Goal: Find specific page/section: Find specific page/section

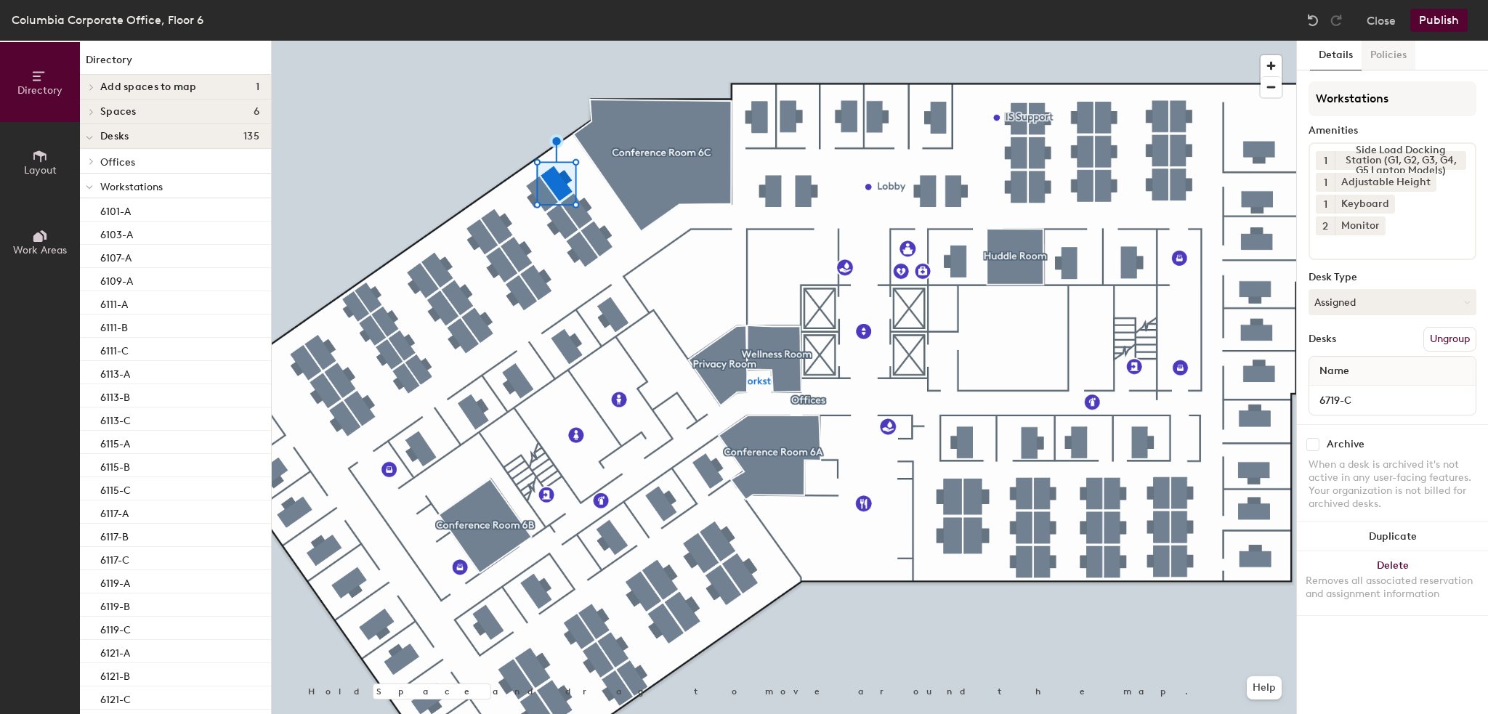
click at [1383, 55] on button "Policies" at bounding box center [1388, 56] width 54 height 30
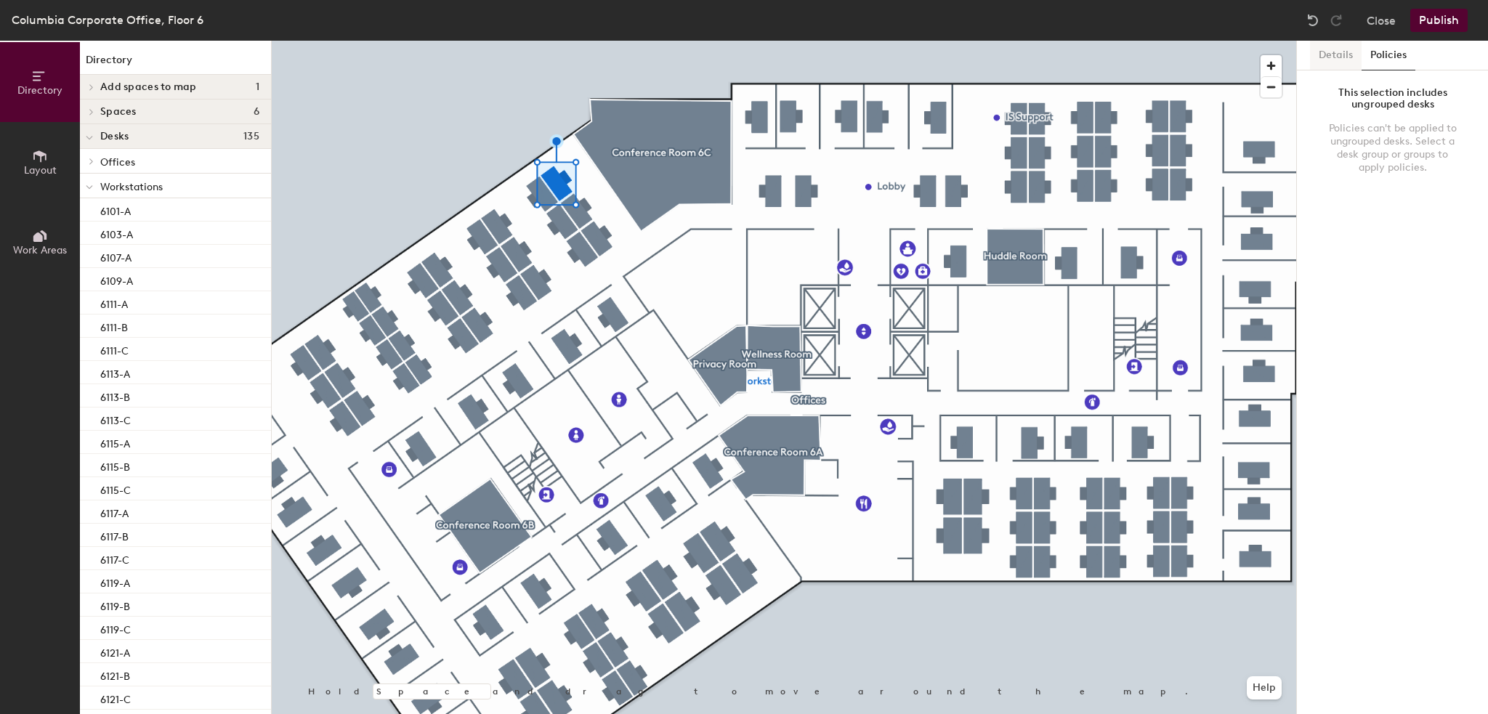
click at [1327, 51] on button "Details" at bounding box center [1336, 56] width 52 height 30
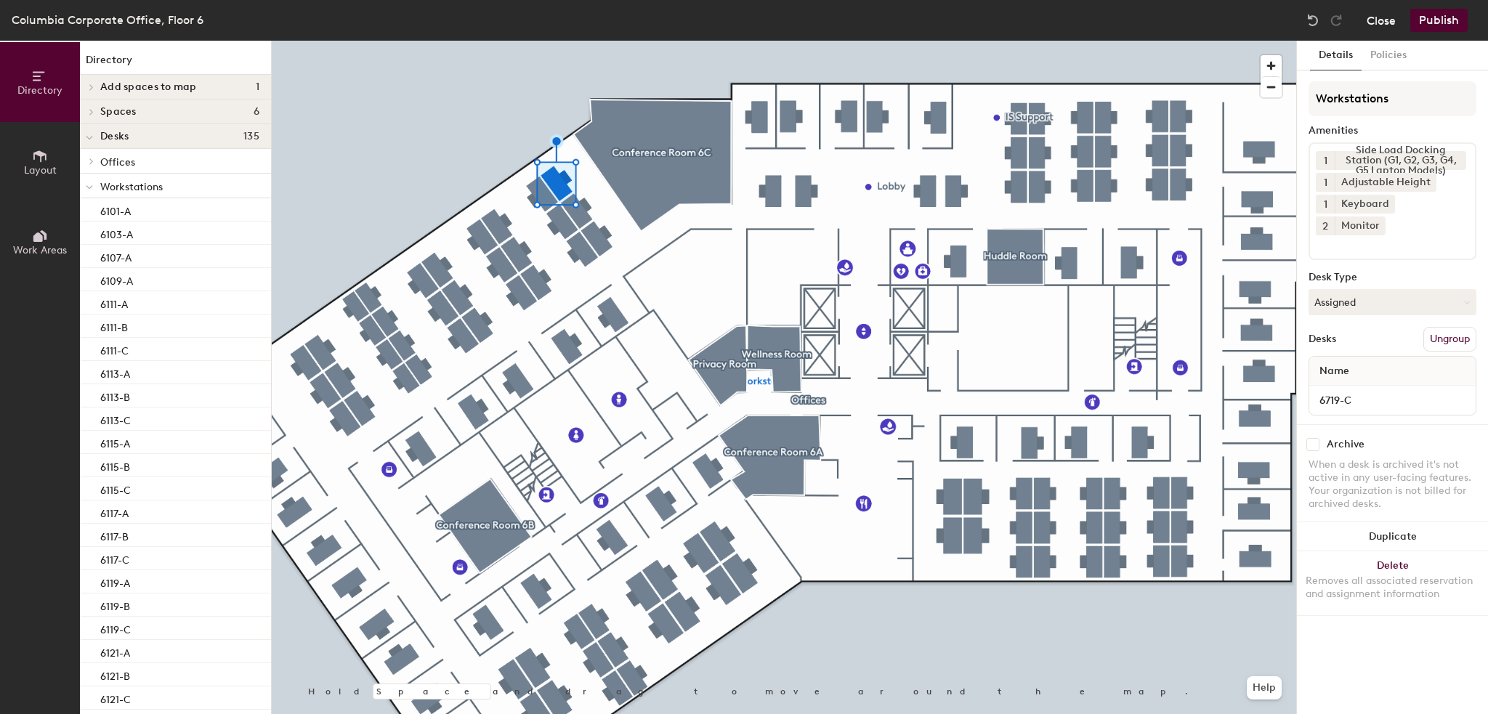
click at [1387, 20] on button "Close" at bounding box center [1381, 20] width 29 height 23
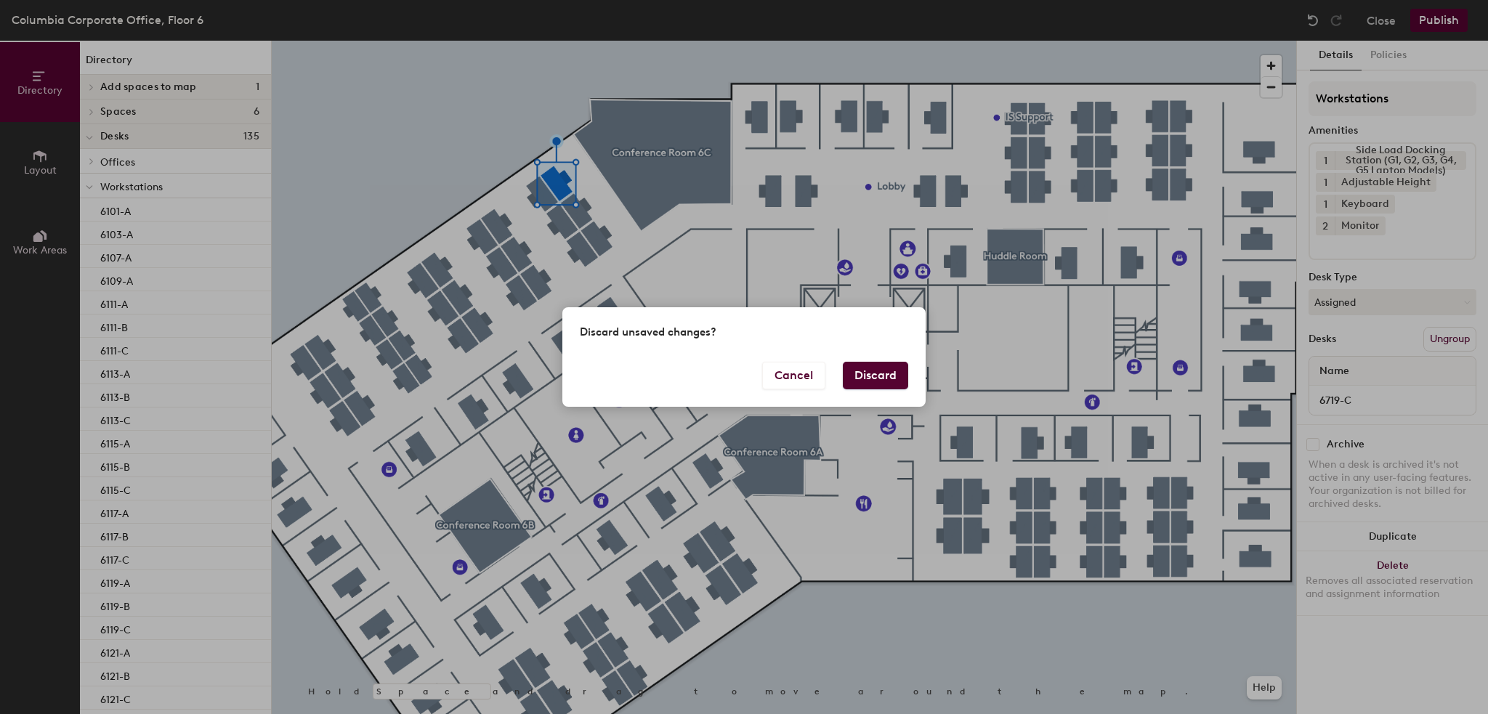
click at [889, 389] on button "Discard" at bounding box center [875, 376] width 65 height 28
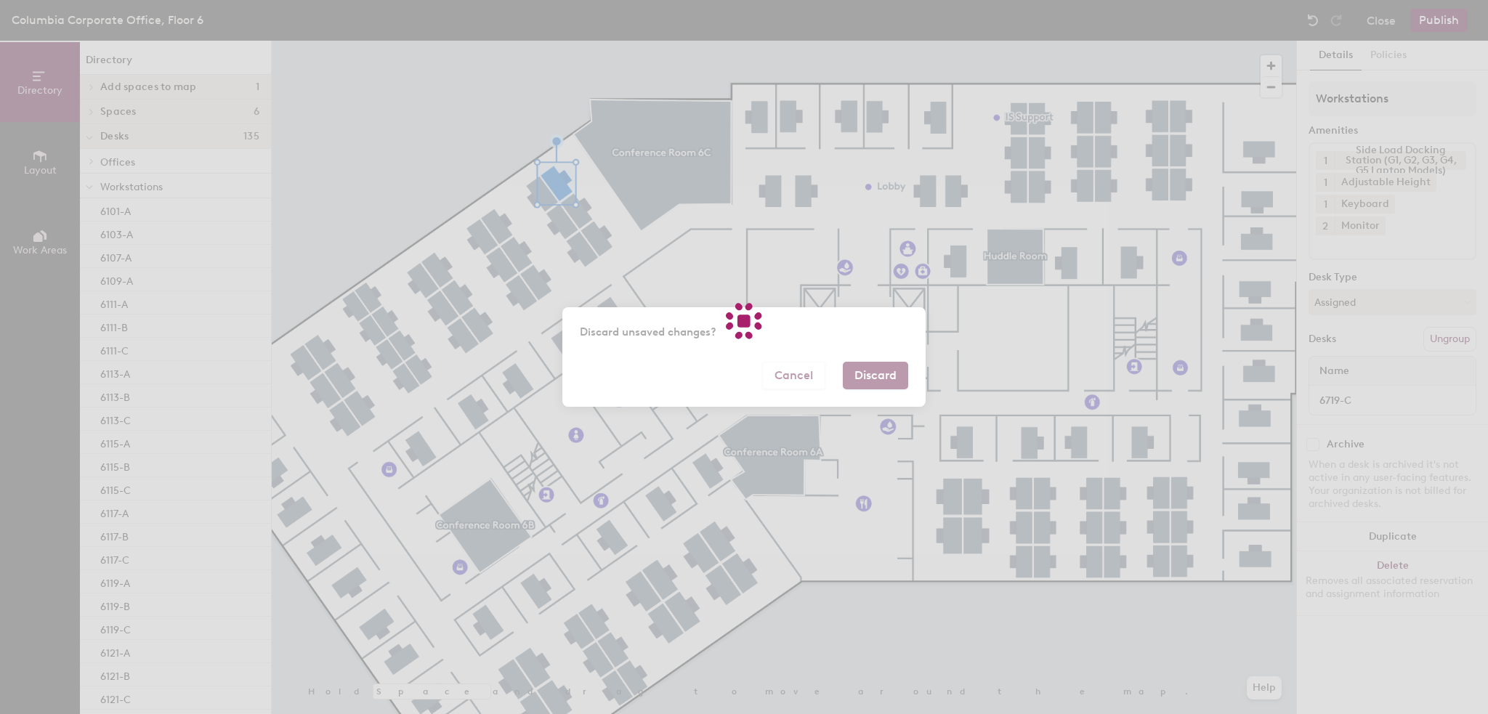
click at [897, 372] on div at bounding box center [744, 357] width 1488 height 714
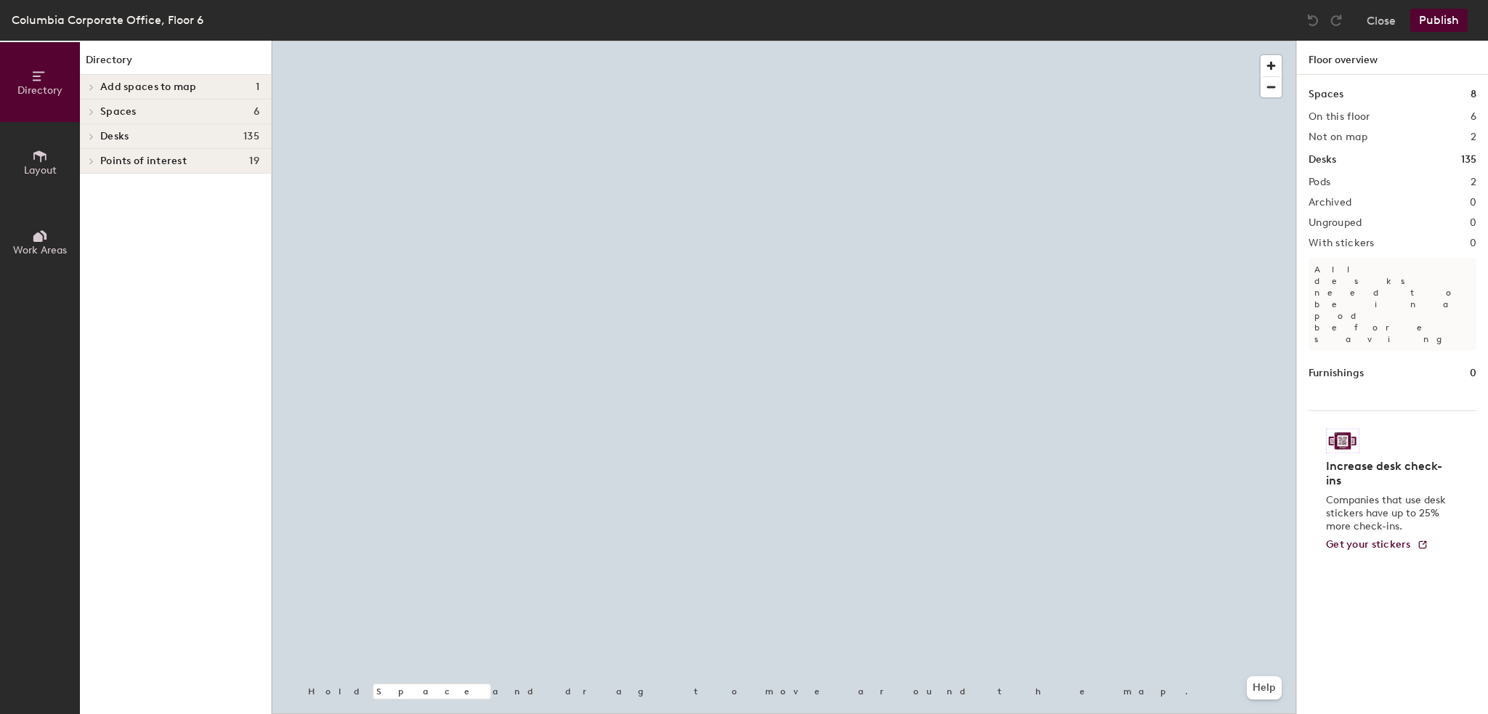
click at [872, 41] on div at bounding box center [784, 41] width 1024 height 0
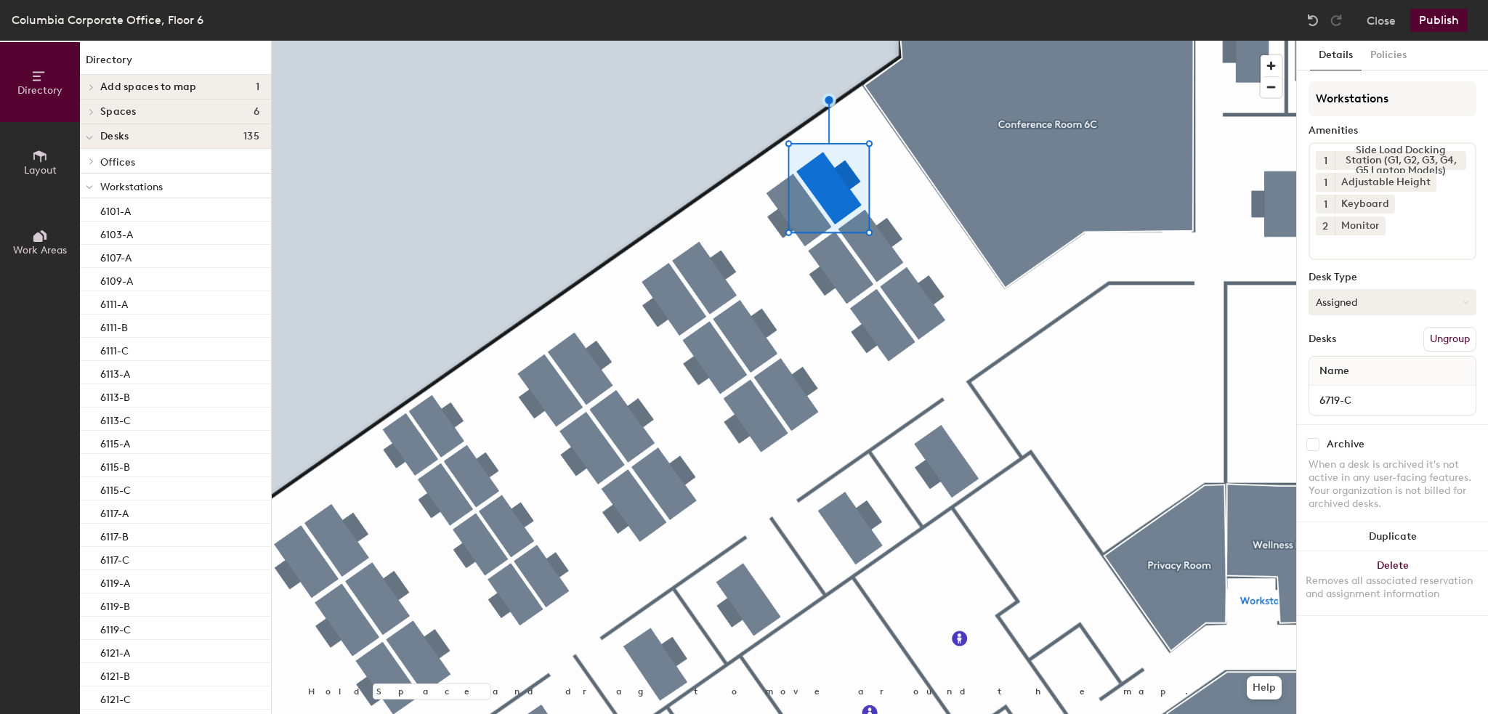
click at [1356, 289] on button "Assigned" at bounding box center [1392, 302] width 168 height 26
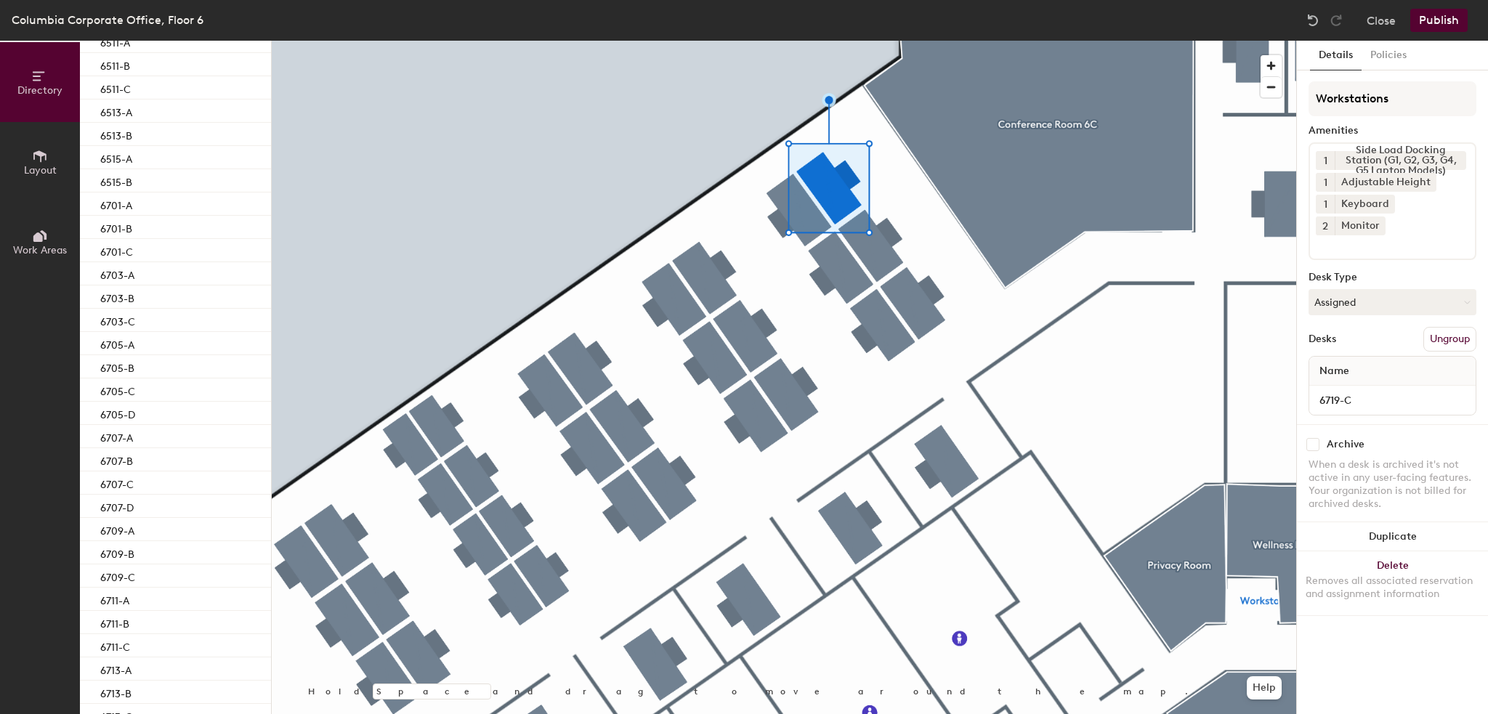
scroll to position [1706, 0]
click at [93, 691] on icon at bounding box center [92, 690] width 6 height 7
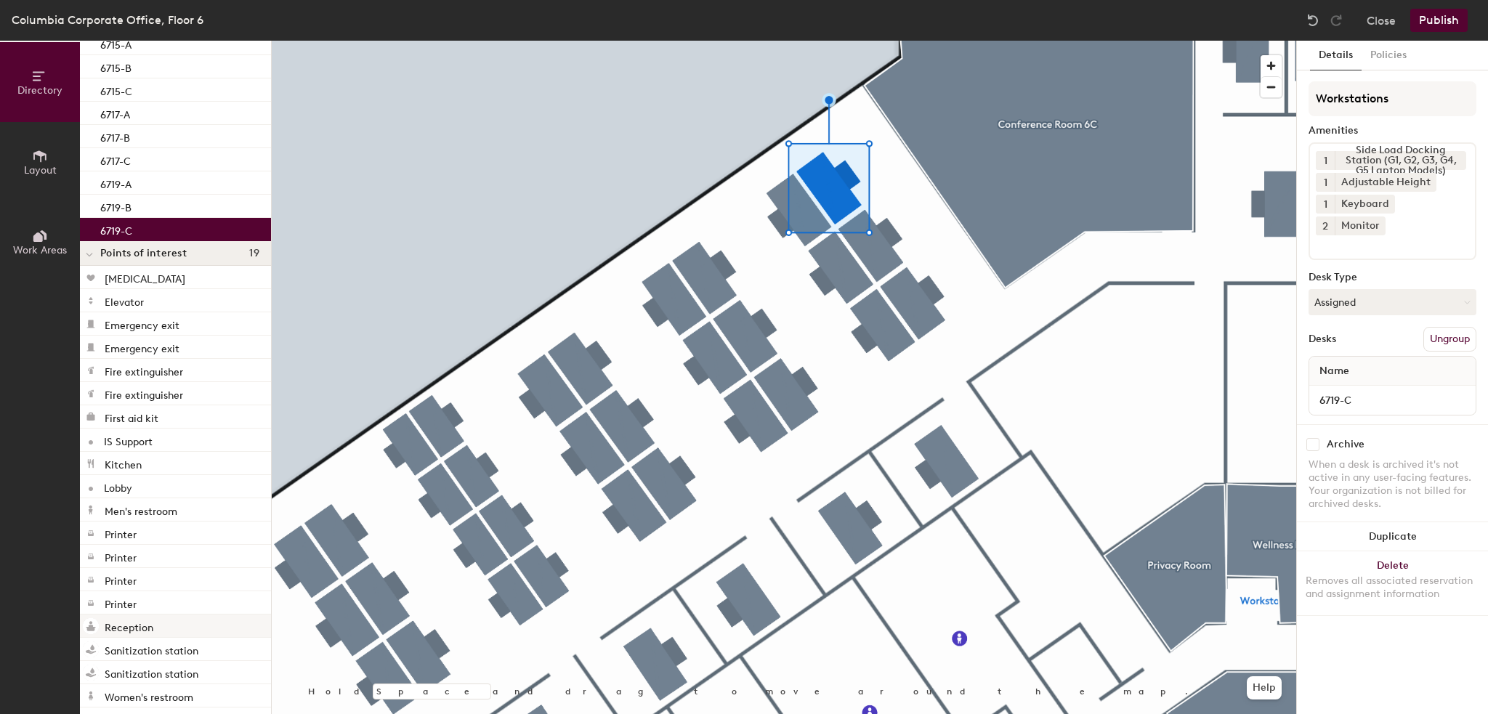
scroll to position [2148, 0]
click at [177, 224] on div "6719-C" at bounding box center [175, 224] width 191 height 23
click at [32, 166] on span "Layout" at bounding box center [40, 170] width 33 height 12
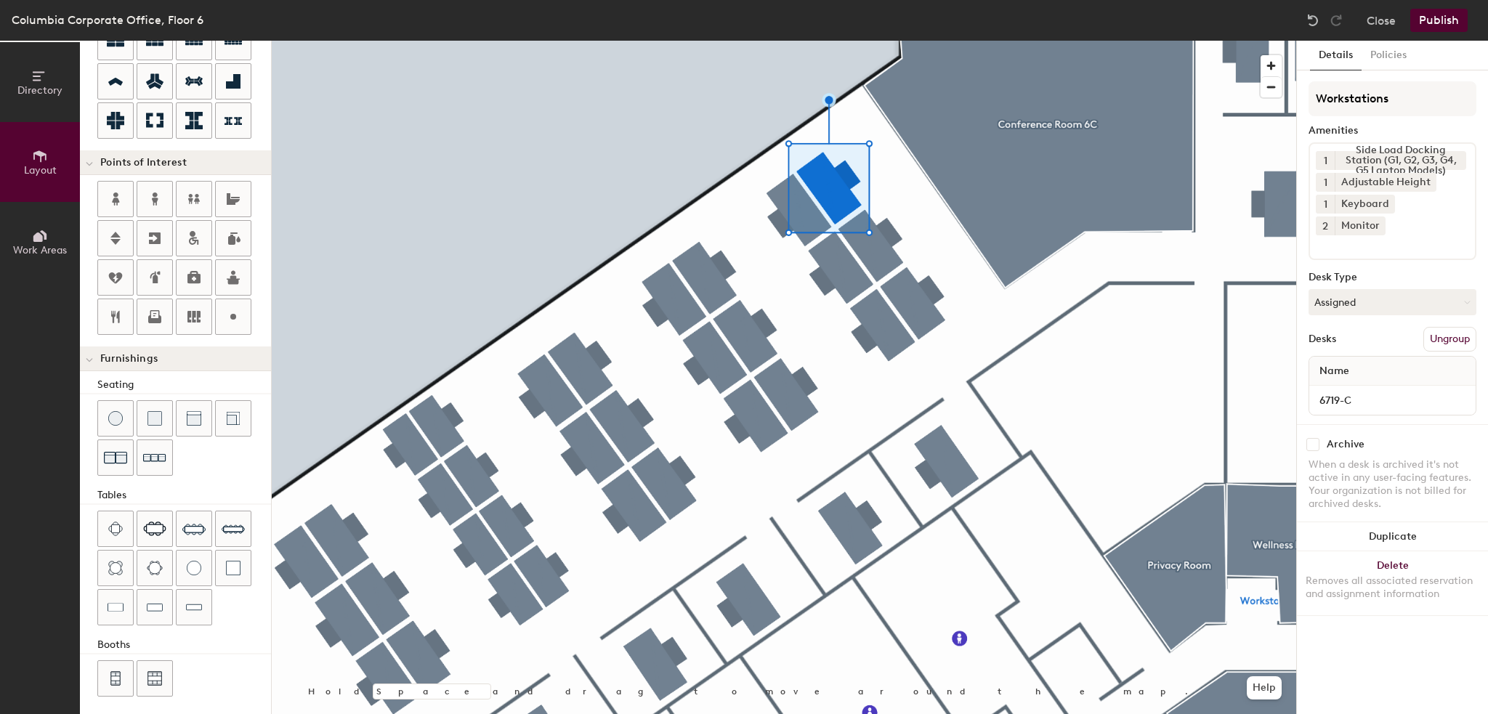
click at [40, 218] on button "Work Areas" at bounding box center [40, 242] width 80 height 80
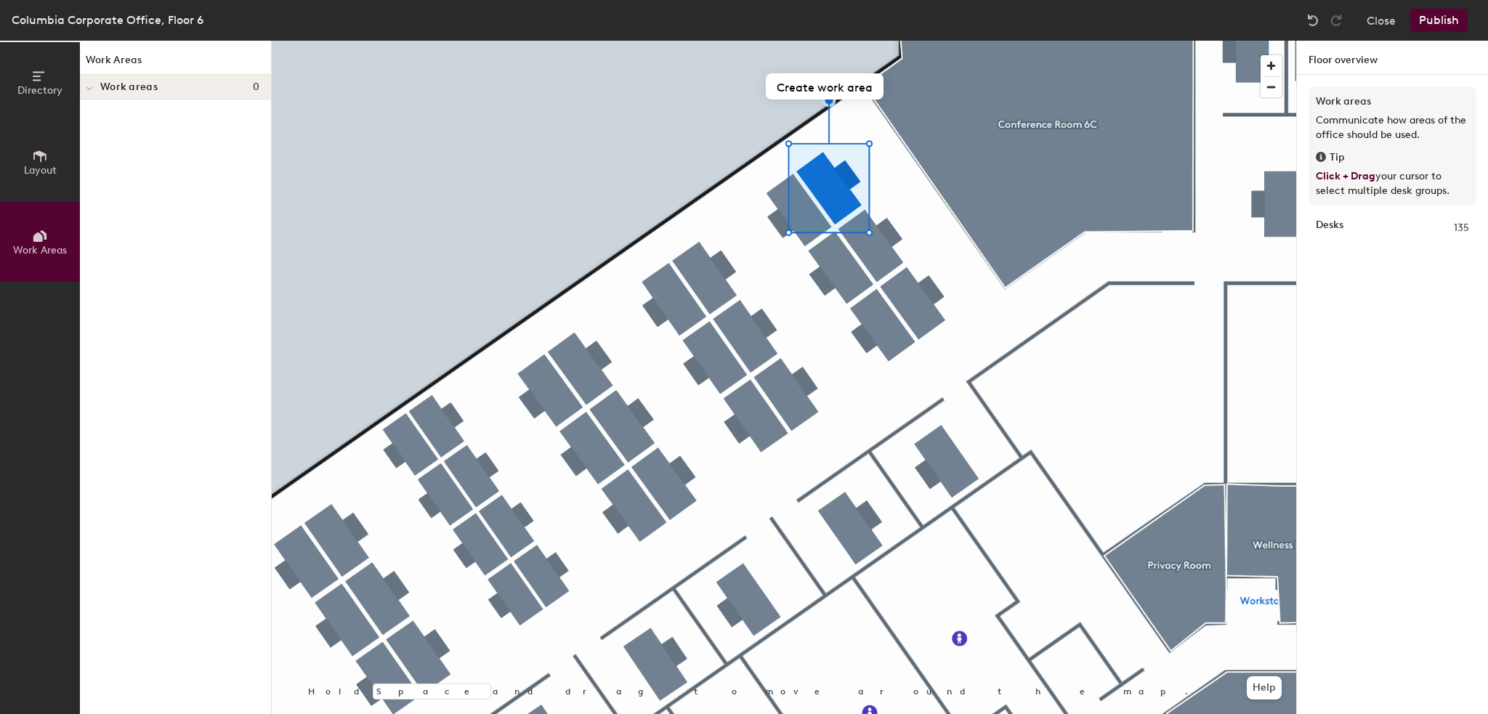
scroll to position [0, 0]
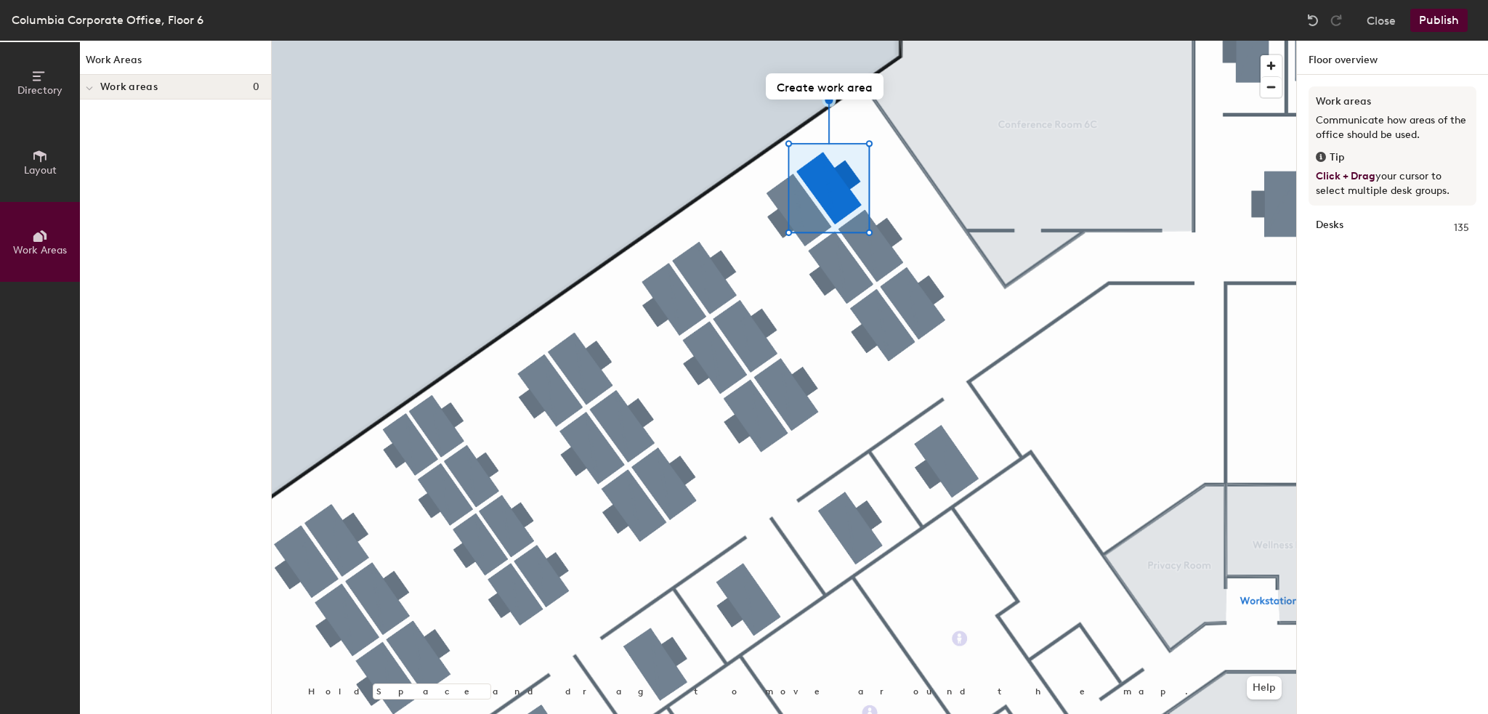
click at [46, 179] on button "Layout" at bounding box center [40, 162] width 80 height 80
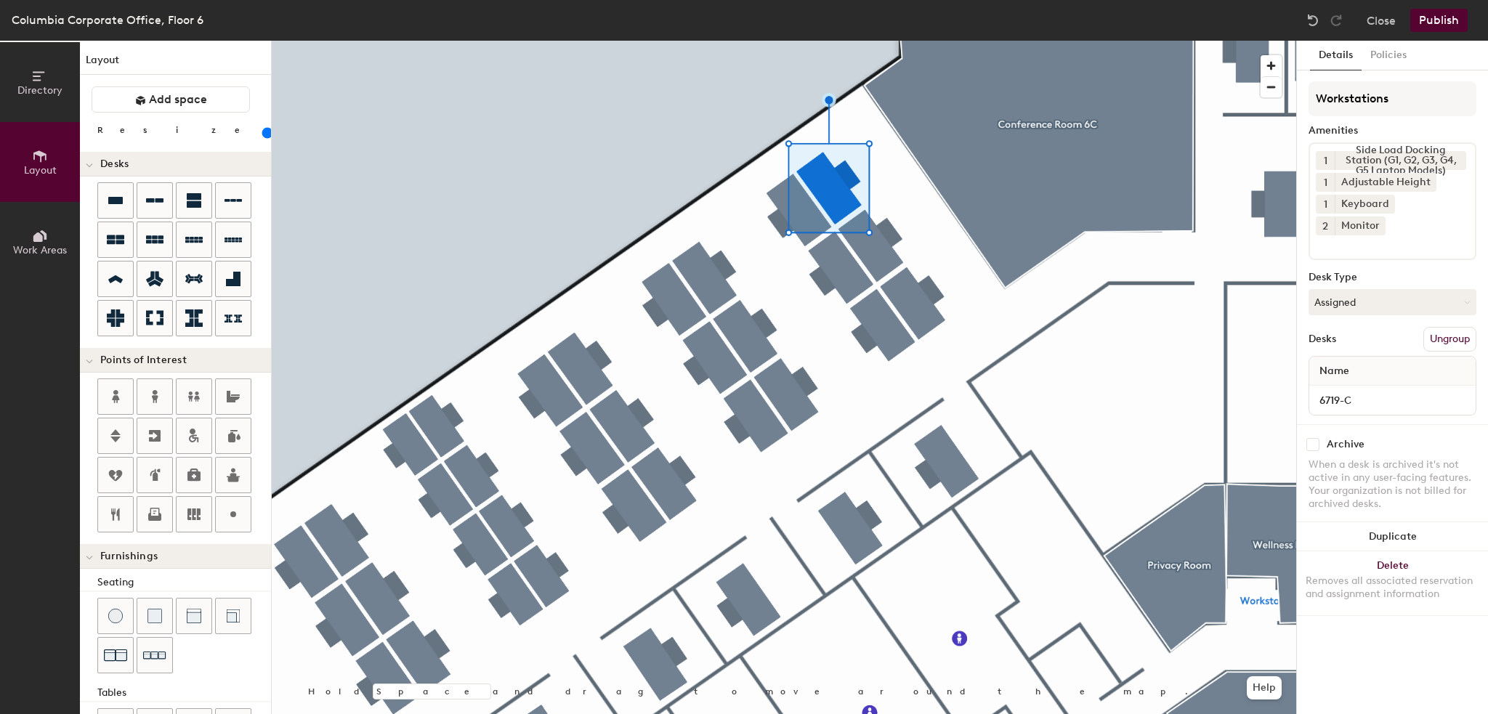
click at [41, 79] on icon at bounding box center [39, 75] width 12 height 9
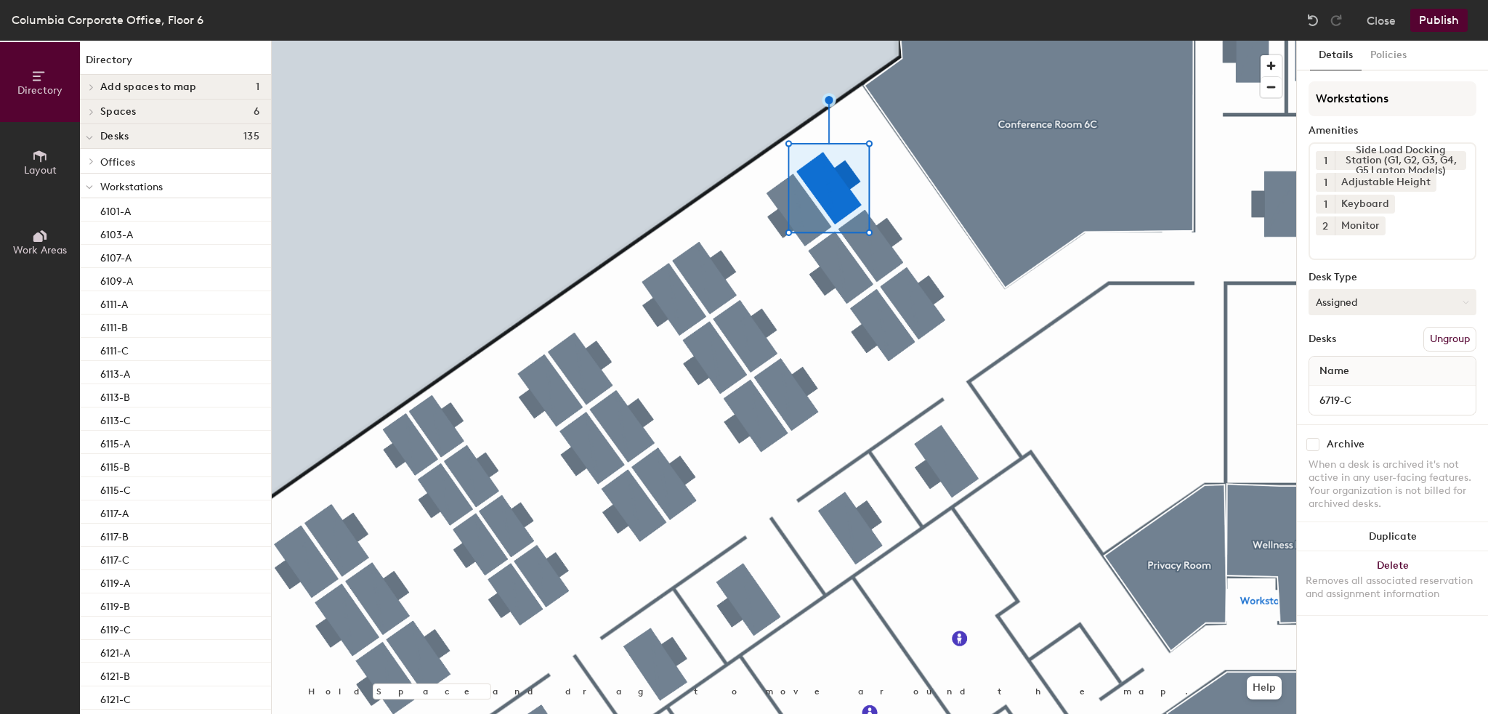
click at [1356, 289] on button "Assigned" at bounding box center [1392, 302] width 168 height 26
click at [1385, 25] on button "Close" at bounding box center [1381, 20] width 29 height 23
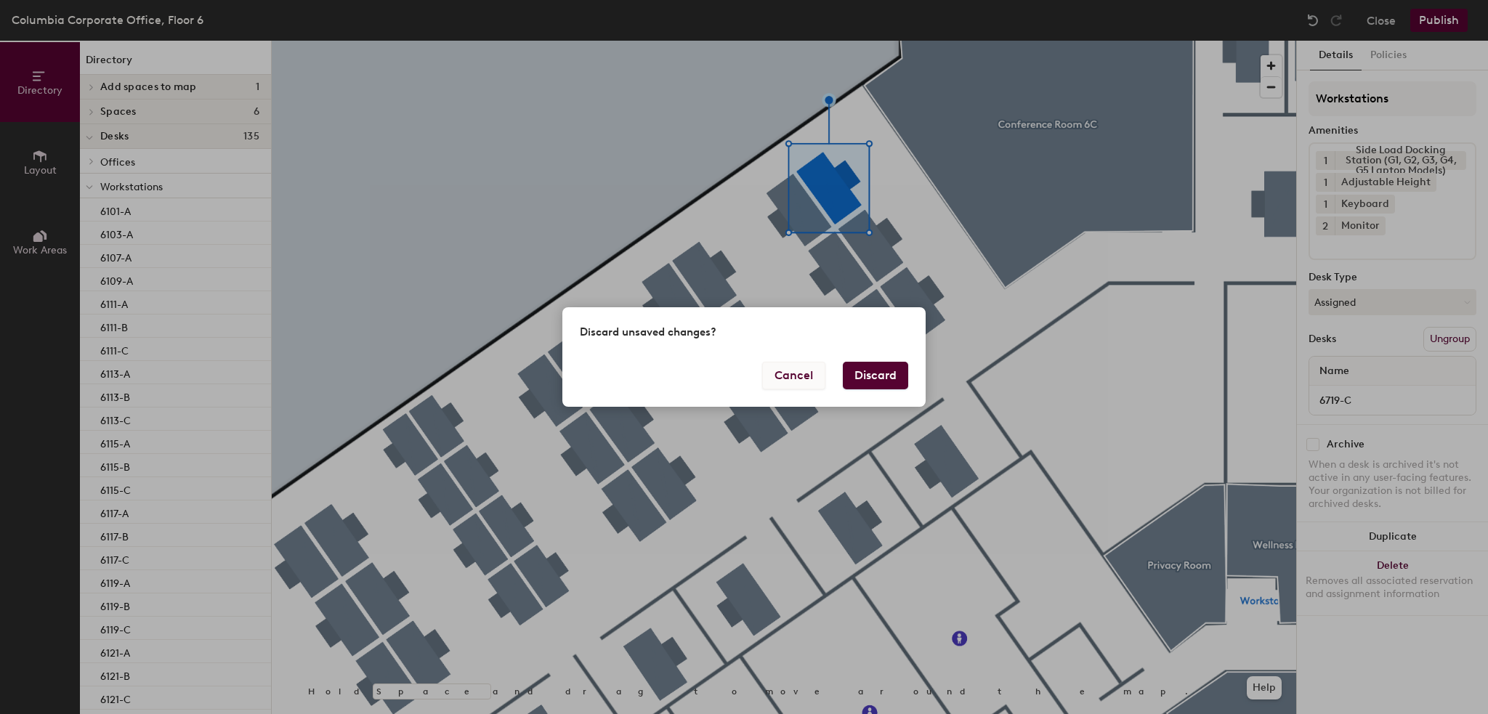
click at [793, 376] on button "Cancel" at bounding box center [793, 376] width 63 height 28
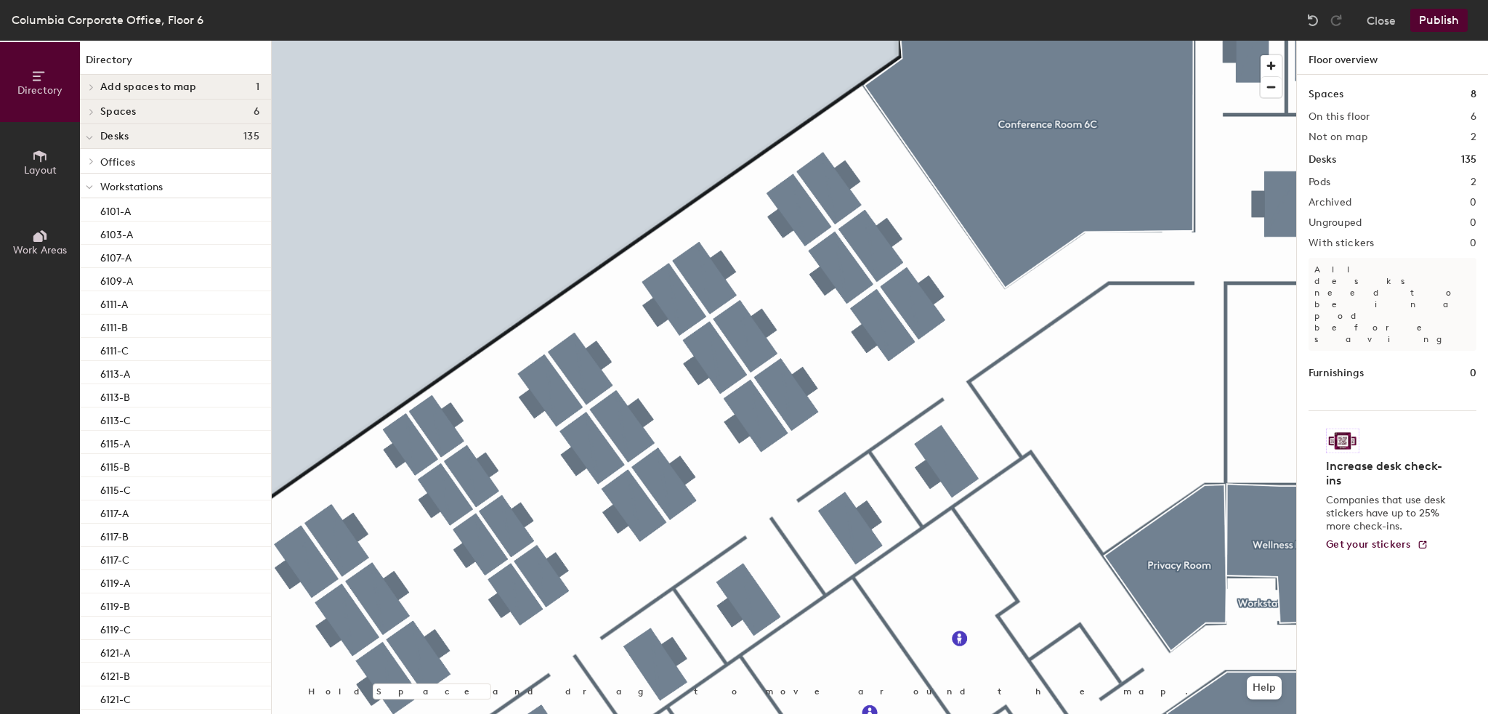
click at [31, 238] on button "Work Areas" at bounding box center [40, 242] width 80 height 80
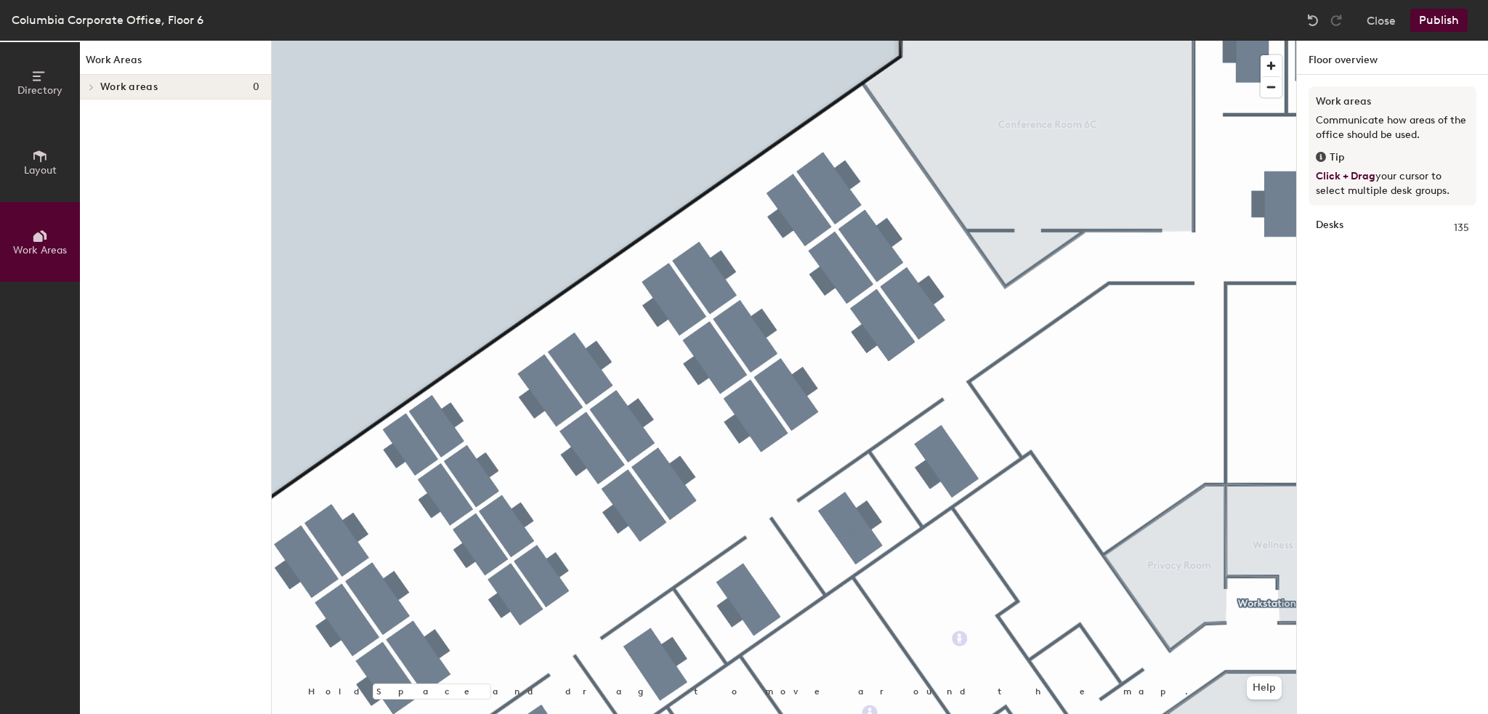
click at [33, 236] on icon at bounding box center [40, 236] width 16 height 16
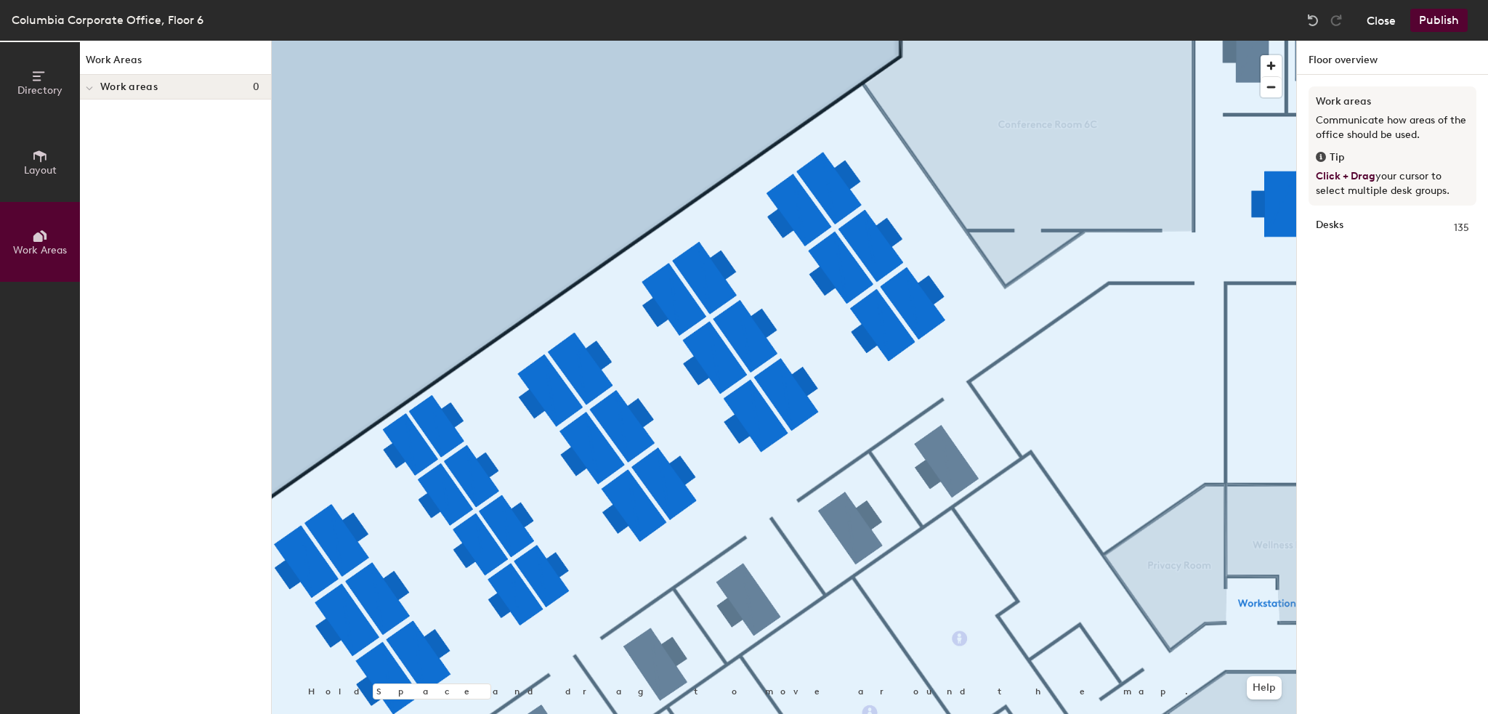
click at [1380, 17] on button "Close" at bounding box center [1381, 20] width 29 height 23
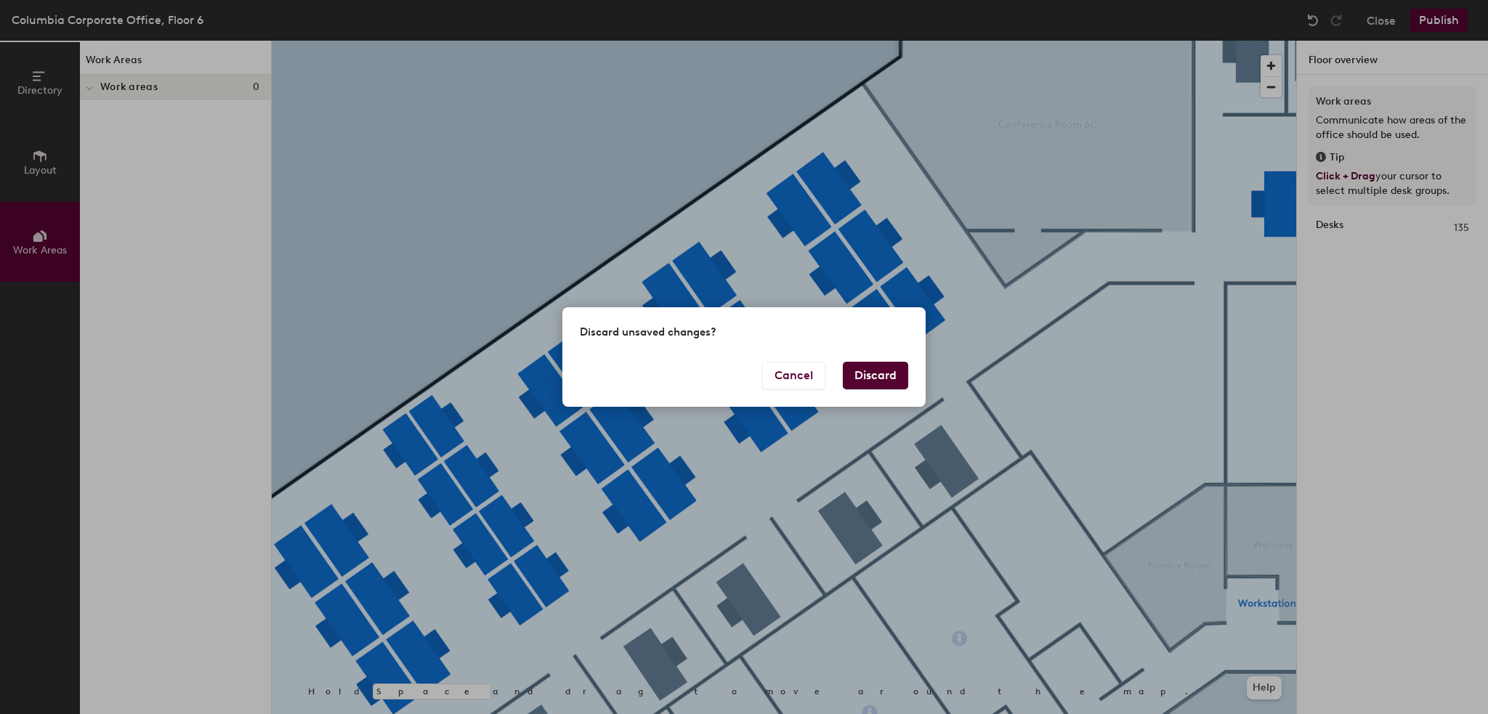
click at [881, 383] on button "Discard" at bounding box center [875, 376] width 65 height 28
